Goal: Find specific page/section: Find specific page/section

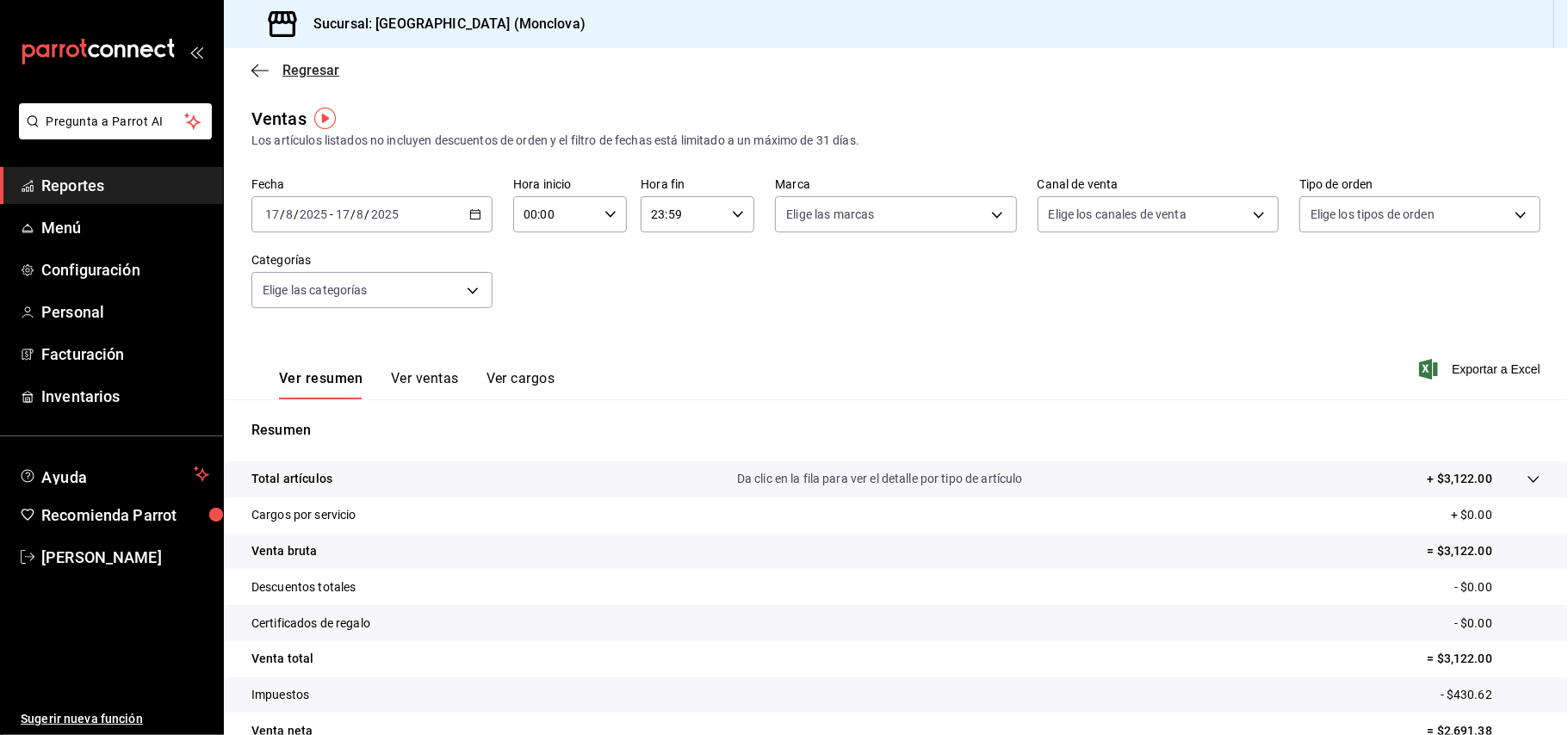
click at [281, 76] on span "Regresar" at bounding box center [295, 70] width 88 height 17
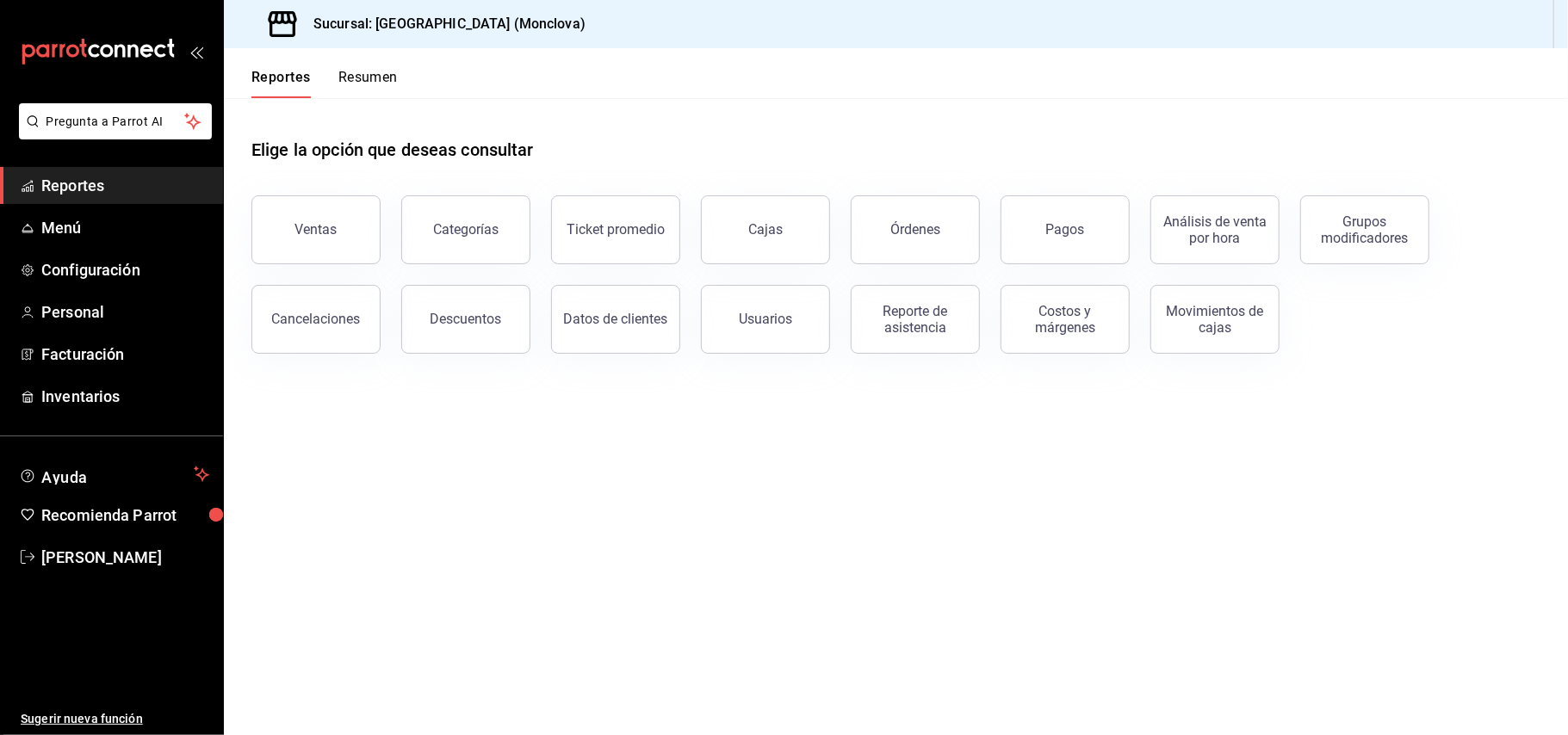
click at [281, 76] on button "Reportes" at bounding box center [281, 84] width 59 height 30
click at [279, 69] on button "Reportes" at bounding box center [281, 84] width 59 height 30
click at [449, 2] on div "Sucursal: [GEOGRAPHIC_DATA] (Monclova)" at bounding box center [415, 24] width 355 height 48
click at [448, 5] on div "Sucursal: [GEOGRAPHIC_DATA] (Monclova)" at bounding box center [415, 24] width 355 height 48
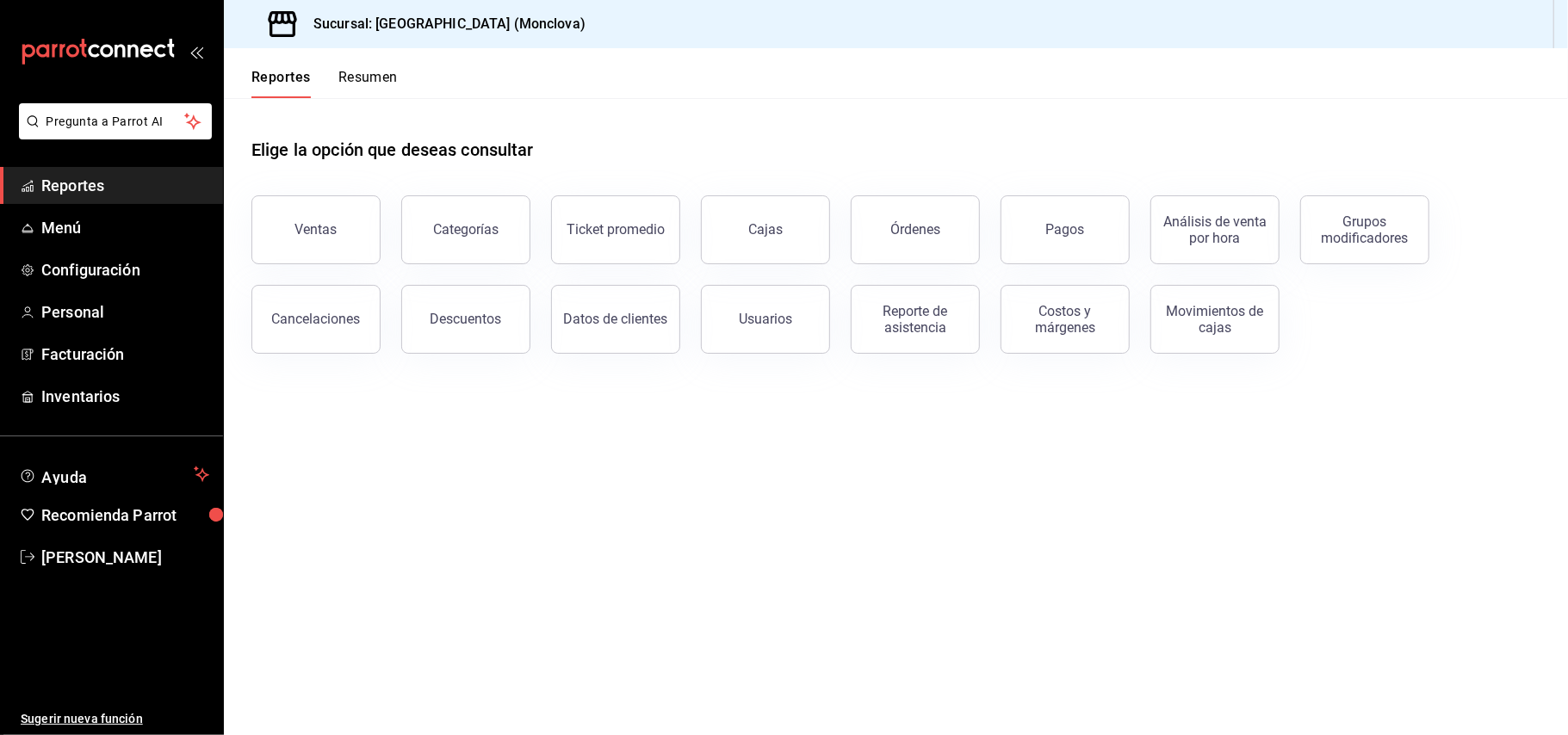
click at [415, 0] on div "Sucursal: [GEOGRAPHIC_DATA] (Monclova)" at bounding box center [415, 24] width 355 height 48
drag, startPoint x: 414, startPoint y: 1, endPoint x: 414, endPoint y: 779, distance: 778.0
click at [414, 734] on html "Pregunta a Parrot AI Reportes Menú Configuración Personal Facturación Inventari…" at bounding box center [784, 368] width 1568 height 735
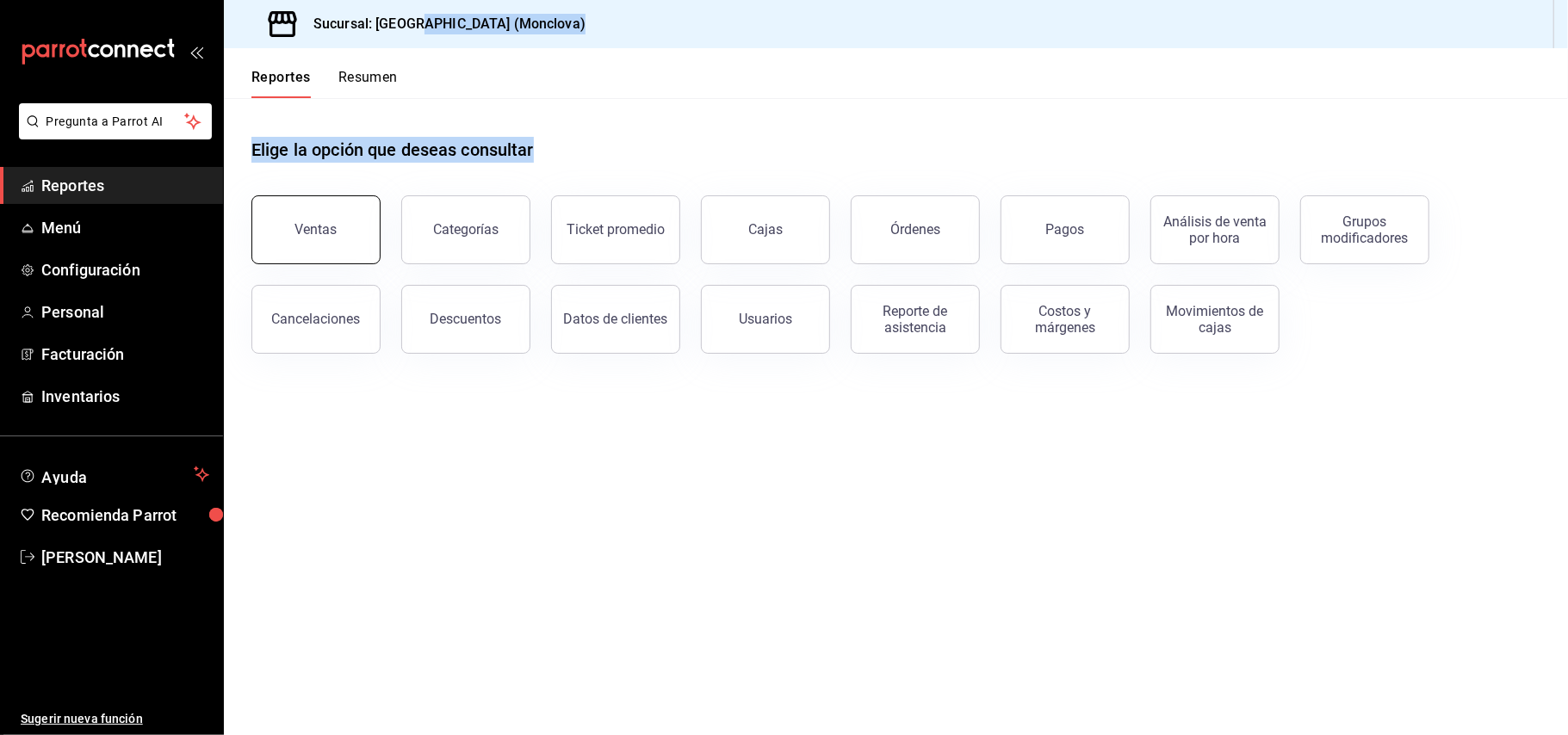
click at [253, 238] on div "Ventas" at bounding box center [306, 219] width 150 height 90
click at [831, 442] on main "Elige la opción que deseas consultar Ventas Categorías Ticket promedio Cajas Ór…" at bounding box center [895, 416] width 1344 height 637
